Goal: Register for event/course

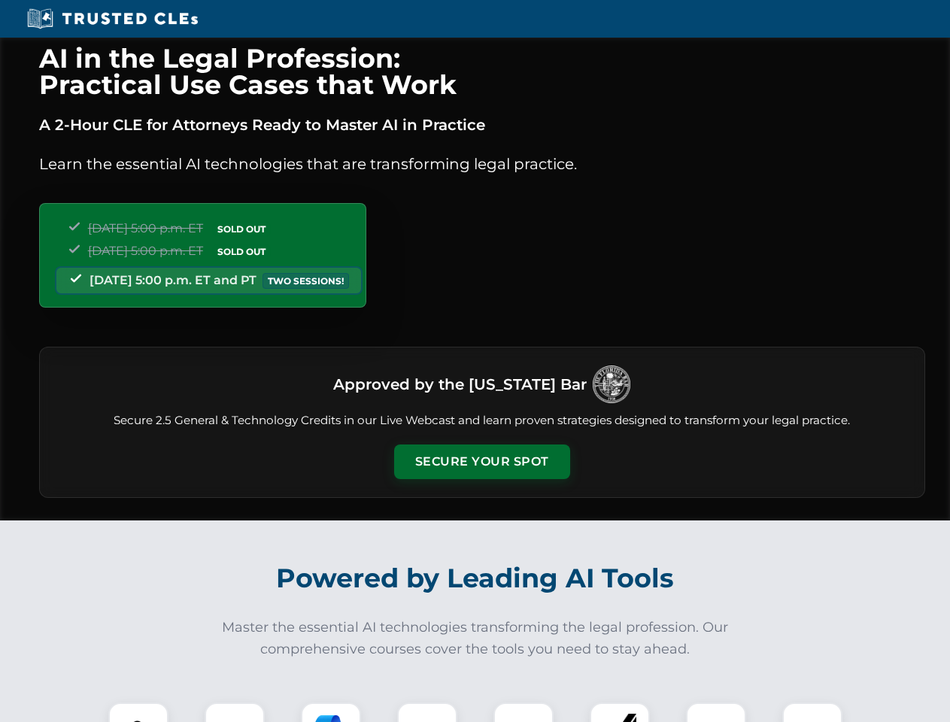
click at [481, 462] on button "Secure Your Spot" at bounding box center [482, 462] width 176 height 35
click at [138, 712] on img at bounding box center [139, 733] width 44 height 44
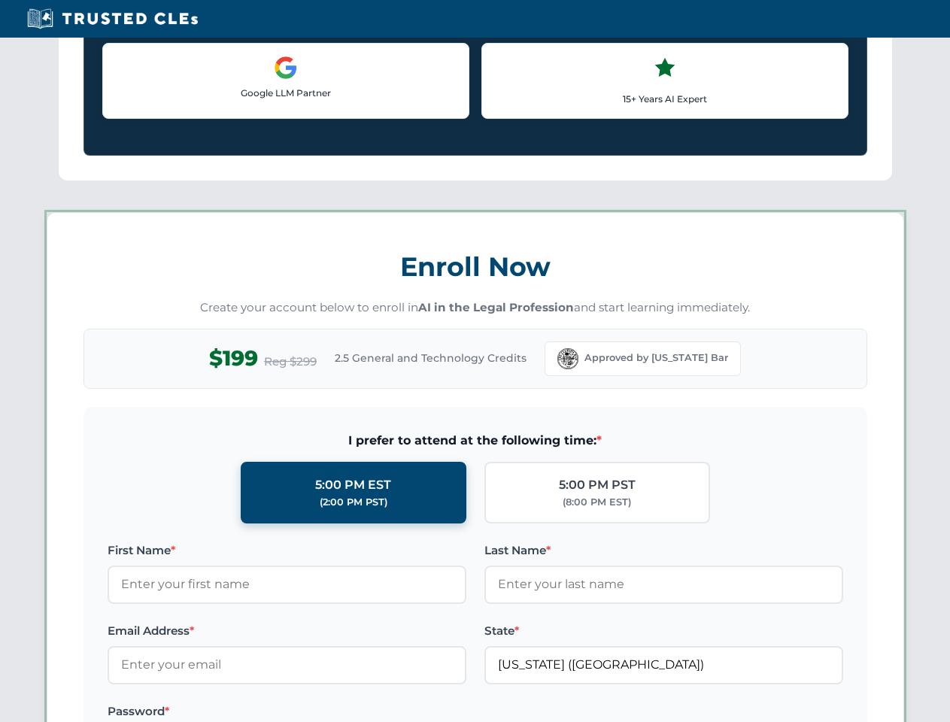
click at [331, 712] on label "Password *" at bounding box center [287, 712] width 359 height 18
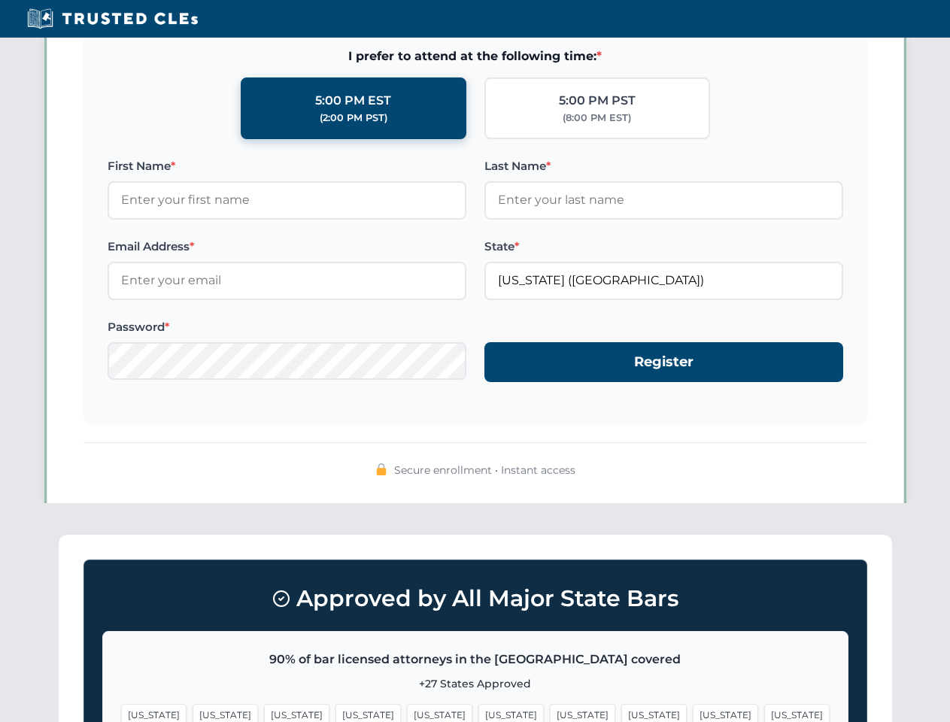
click at [693, 712] on span "[US_STATE]" at bounding box center [725, 715] width 65 height 22
